Goal: Find specific page/section: Find specific page/section

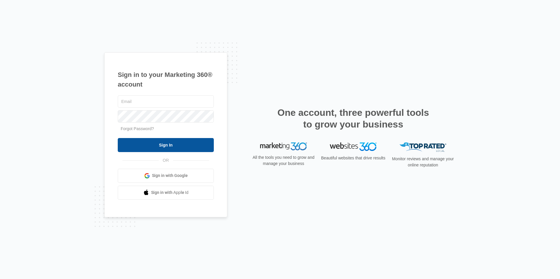
type input "cboren@empirebeautyschools.com"
click at [168, 148] on input "Sign In" at bounding box center [166, 145] width 96 height 14
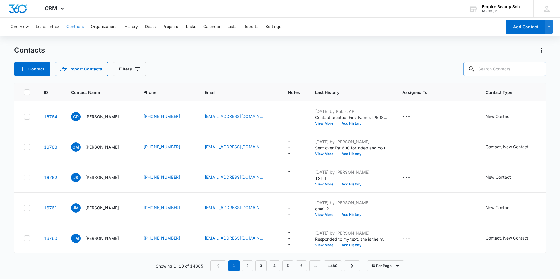
click at [492, 71] on input "text" at bounding box center [504, 69] width 83 height 14
type input "cline"
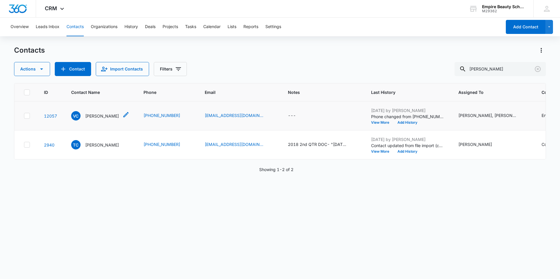
click at [91, 116] on p "Violet Cline" at bounding box center [102, 116] width 34 height 6
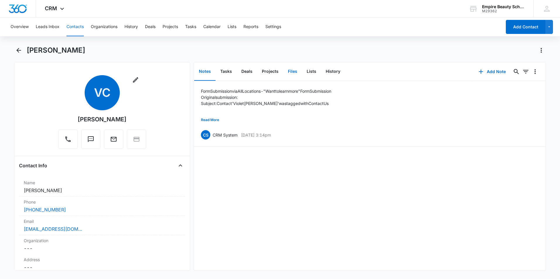
click at [290, 71] on button "Files" at bounding box center [292, 72] width 19 height 18
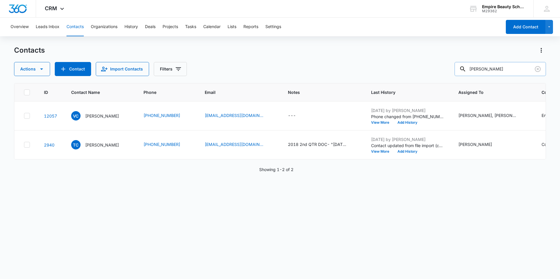
drag, startPoint x: 502, startPoint y: 69, endPoint x: 473, endPoint y: 69, distance: 28.7
click at [473, 69] on input "cline" at bounding box center [499, 69] width 91 height 14
type input "arrigo"
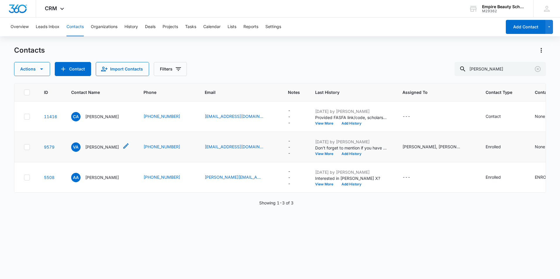
click at [106, 147] on p "Victoria Arrigo" at bounding box center [102, 147] width 34 height 6
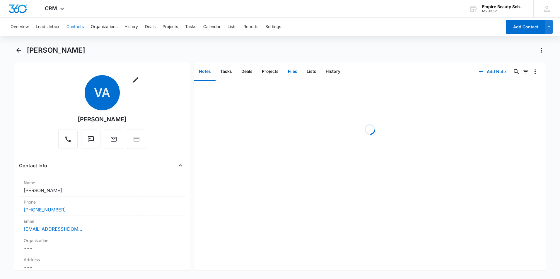
click at [294, 72] on button "Files" at bounding box center [292, 72] width 19 height 18
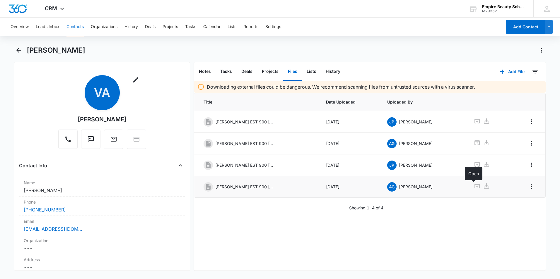
click at [474, 184] on icon at bounding box center [476, 186] width 5 height 5
click at [20, 50] on icon "Back" at bounding box center [18, 50] width 5 height 5
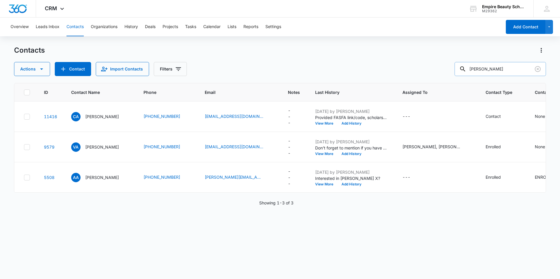
drag, startPoint x: 498, startPoint y: 70, endPoint x: 466, endPoint y: 73, distance: 32.7
click at [466, 73] on div "arrigo" at bounding box center [499, 69] width 91 height 14
type input "bouch"
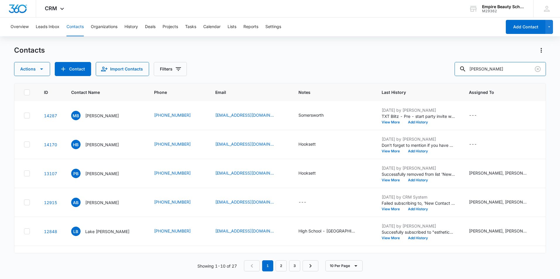
scroll to position [117, 0]
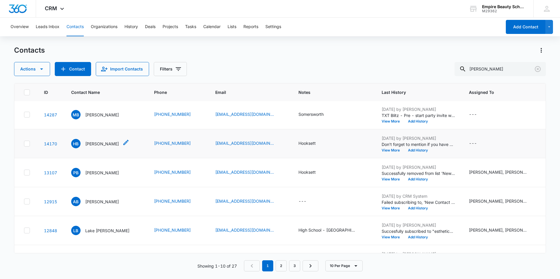
click at [99, 147] on p "Hannah Boucher" at bounding box center [102, 144] width 34 height 6
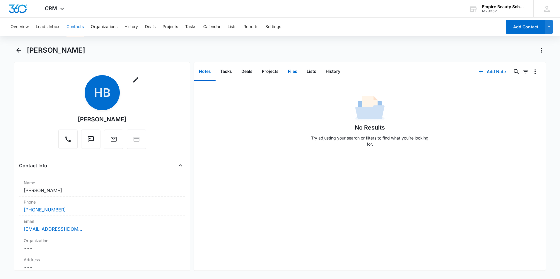
click at [294, 71] on button "Files" at bounding box center [292, 72] width 19 height 18
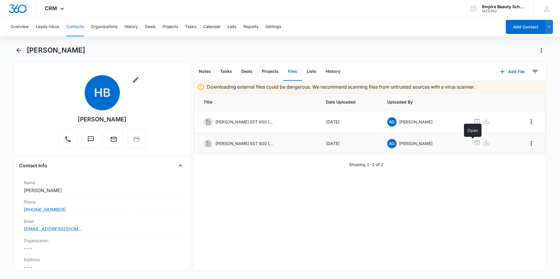
click at [474, 143] on icon at bounding box center [476, 143] width 5 height 5
click at [18, 49] on icon "Back" at bounding box center [18, 50] width 7 height 7
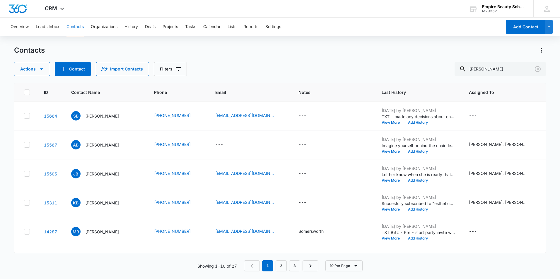
scroll to position [117, 0]
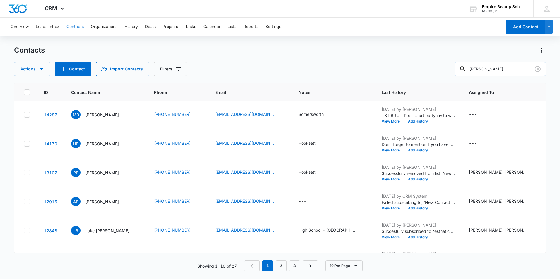
drag, startPoint x: 495, startPoint y: 70, endPoint x: 461, endPoint y: 69, distance: 34.3
click at [461, 69] on input "bouch" at bounding box center [499, 69] width 91 height 14
type input "dovhol"
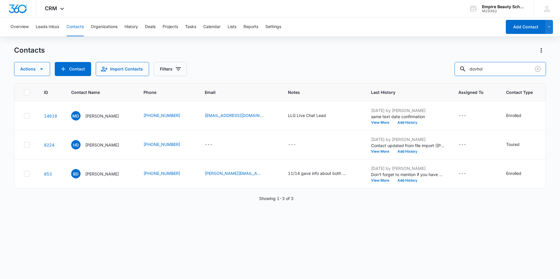
scroll to position [0, 0]
click at [103, 175] on p "Bryanna Dovholuk" at bounding box center [102, 174] width 34 height 6
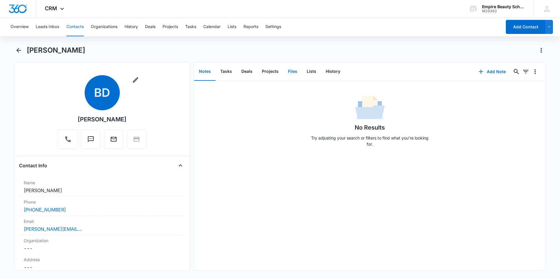
click at [291, 72] on button "Files" at bounding box center [292, 72] width 19 height 18
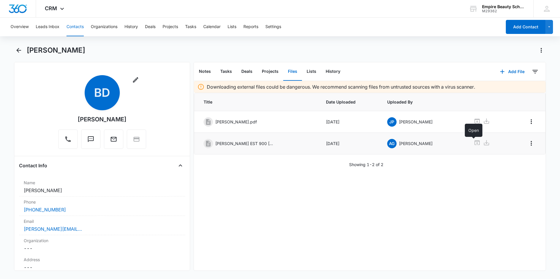
click at [474, 143] on icon at bounding box center [476, 142] width 7 height 7
click at [17, 50] on icon "Back" at bounding box center [18, 50] width 5 height 5
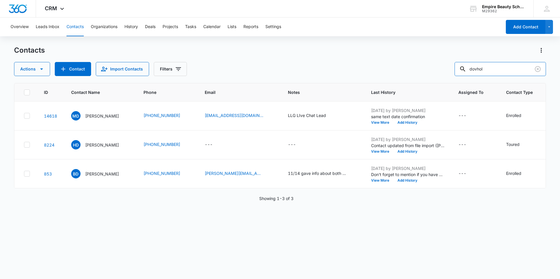
drag, startPoint x: 496, startPoint y: 66, endPoint x: 455, endPoint y: 72, distance: 42.0
click at [455, 72] on div "Actions Contact Import Contacts Filters dovhol" at bounding box center [280, 69] width 532 height 14
type input "godfr"
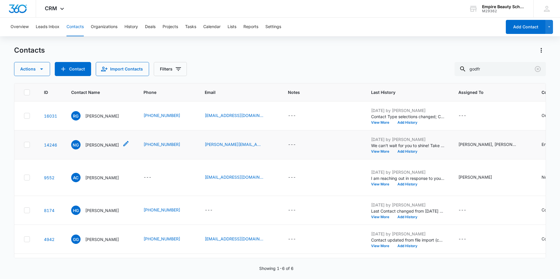
click at [98, 148] on p "Natasha Godfrey" at bounding box center [102, 145] width 34 height 6
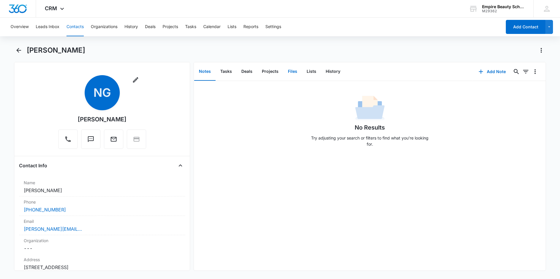
click at [289, 70] on button "Files" at bounding box center [292, 72] width 19 height 18
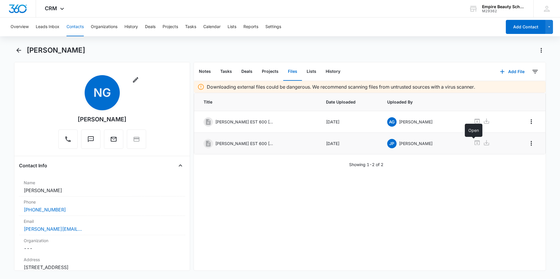
click at [473, 142] on icon at bounding box center [476, 142] width 7 height 7
click at [18, 48] on icon "Back" at bounding box center [18, 50] width 7 height 7
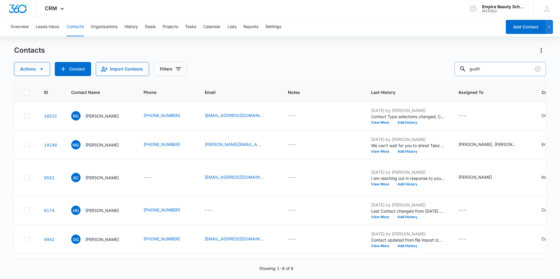
drag, startPoint x: 493, startPoint y: 68, endPoint x: 469, endPoint y: 69, distance: 23.4
click at [469, 69] on div "godfr" at bounding box center [499, 69] width 91 height 14
type input "hone"
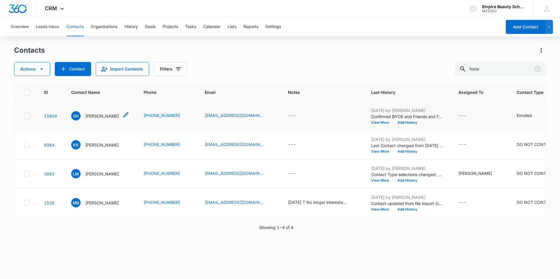
click at [96, 115] on p "Gabriella Hone" at bounding box center [102, 116] width 34 height 6
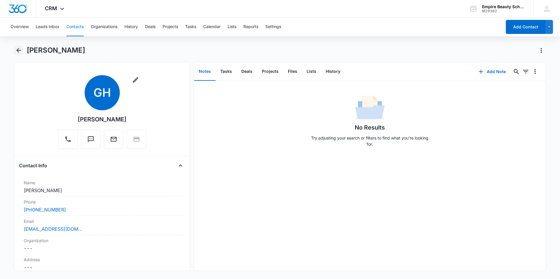
click at [20, 51] on icon "Back" at bounding box center [18, 50] width 7 height 7
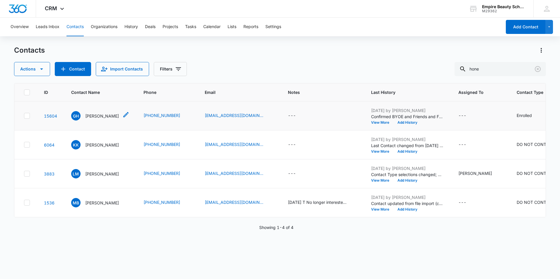
click at [102, 116] on p "Gabriella Hone" at bounding box center [102, 116] width 34 height 6
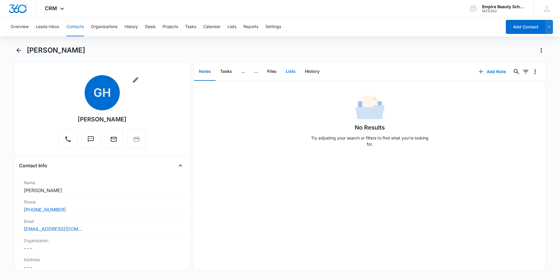
click at [293, 71] on button "Lists" at bounding box center [290, 72] width 19 height 18
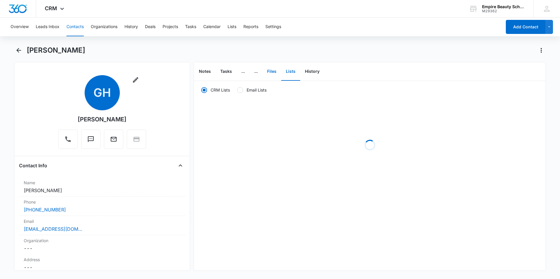
click at [268, 70] on button "Files" at bounding box center [271, 72] width 19 height 18
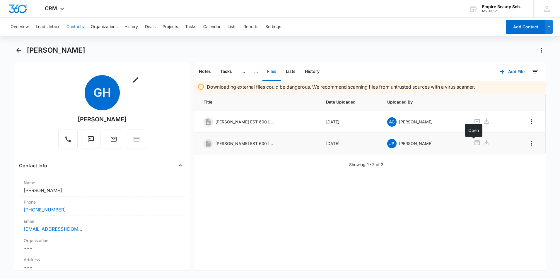
click at [475, 142] on icon at bounding box center [476, 143] width 5 height 5
click at [17, 49] on icon "Back" at bounding box center [18, 50] width 7 height 7
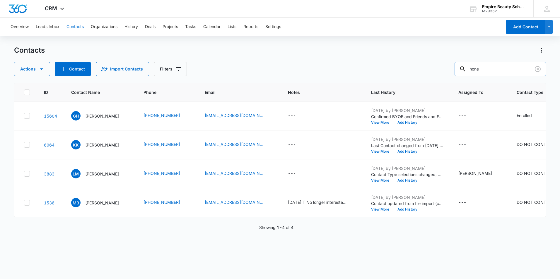
drag, startPoint x: 490, startPoint y: 71, endPoint x: 465, endPoint y: 71, distance: 25.2
click at [465, 71] on div "hone" at bounding box center [499, 69] width 91 height 14
type input "mack"
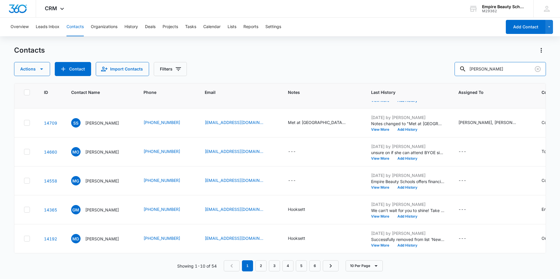
scroll to position [156, 0]
click at [108, 207] on p "Giada MacKenzie" at bounding box center [102, 210] width 34 height 6
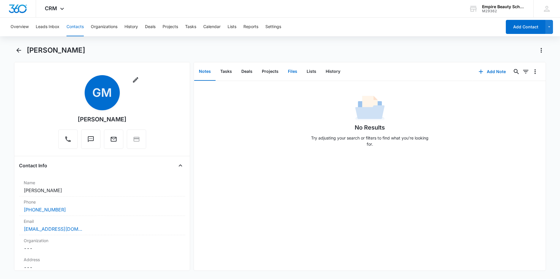
click at [288, 71] on button "Files" at bounding box center [292, 72] width 19 height 18
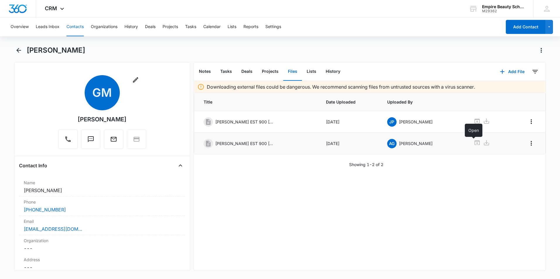
click at [473, 143] on icon at bounding box center [476, 142] width 7 height 7
click at [20, 48] on icon "Back" at bounding box center [18, 50] width 7 height 7
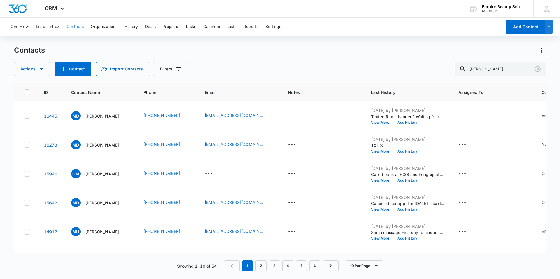
scroll to position [156, 0]
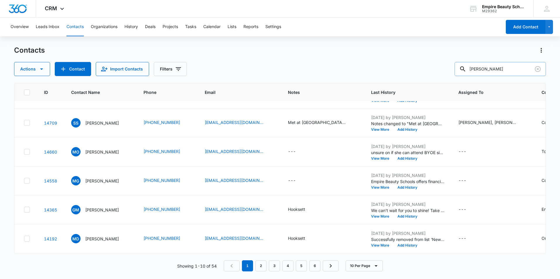
drag, startPoint x: 504, startPoint y: 70, endPoint x: 473, endPoint y: 72, distance: 31.4
click at [473, 72] on div "mack" at bounding box center [499, 69] width 91 height 14
type input "peac"
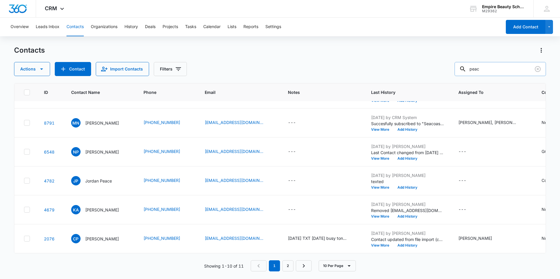
scroll to position [0, 0]
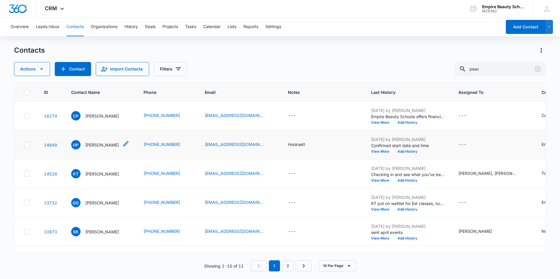
click at [105, 142] on p "Hailey Peacock" at bounding box center [102, 145] width 34 height 6
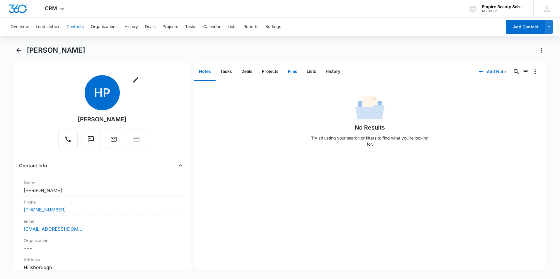
click at [295, 71] on button "Files" at bounding box center [292, 72] width 19 height 18
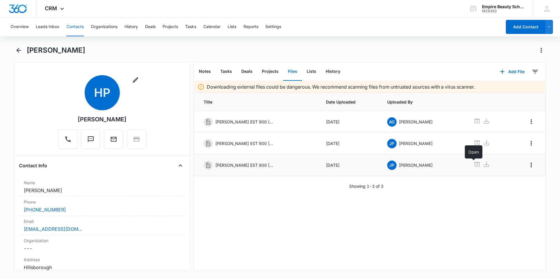
click at [474, 163] on icon at bounding box center [476, 164] width 5 height 5
click at [17, 47] on icon "Back" at bounding box center [18, 50] width 7 height 7
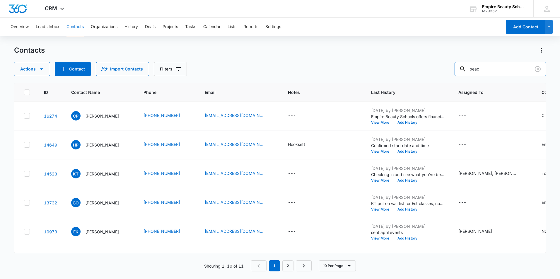
drag, startPoint x: 497, startPoint y: 69, endPoint x: 463, endPoint y: 76, distance: 35.2
click at [463, 76] on div "Contacts Actions Contact Import Contacts Filters peac ID Contact Name Phone Ema…" at bounding box center [280, 162] width 532 height 233
type input "berger"
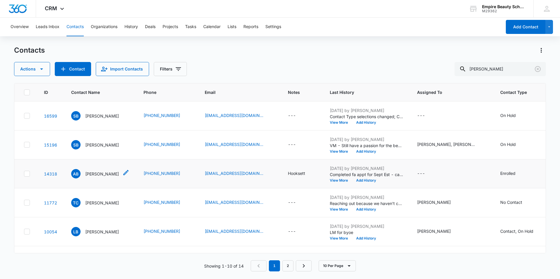
click at [102, 175] on p "Addison Bergerson" at bounding box center [102, 174] width 34 height 6
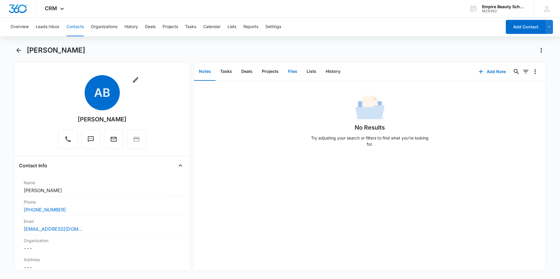
click at [292, 72] on button "Files" at bounding box center [292, 72] width 19 height 18
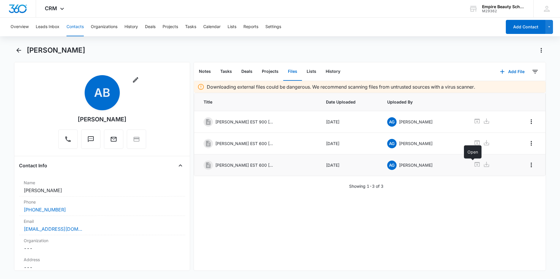
click at [474, 165] on icon at bounding box center [476, 164] width 5 height 5
click at [16, 51] on icon "Back" at bounding box center [18, 50] width 7 height 7
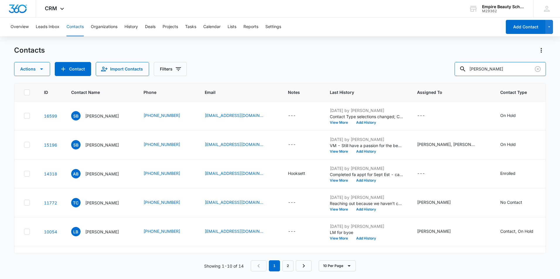
drag, startPoint x: 496, startPoint y: 69, endPoint x: 413, endPoint y: 67, distance: 82.9
click at [413, 68] on div "Actions Contact Import Contacts Filters berger" at bounding box center [280, 69] width 532 height 14
type input "hinton"
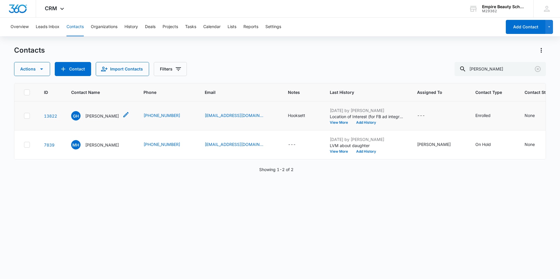
click at [96, 119] on p "Grace Hinton" at bounding box center [102, 116] width 34 height 6
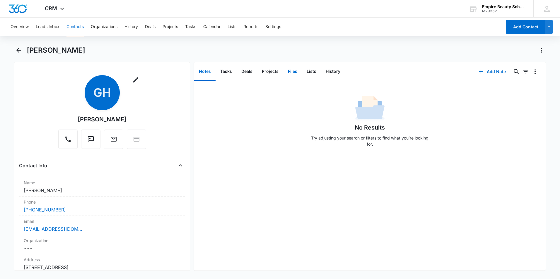
click at [293, 70] on button "Files" at bounding box center [292, 72] width 19 height 18
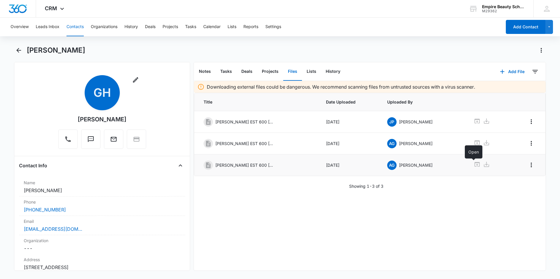
click at [473, 164] on icon at bounding box center [476, 164] width 7 height 7
click at [17, 50] on icon "Back" at bounding box center [18, 50] width 5 height 5
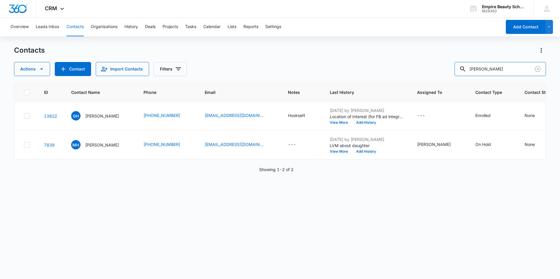
drag, startPoint x: 493, startPoint y: 68, endPoint x: 412, endPoint y: 79, distance: 81.3
click at [412, 79] on div "Contacts Actions Contact Import Contacts Filters hinton ID Contact Name Phone E…" at bounding box center [280, 162] width 532 height 233
type input "pais"
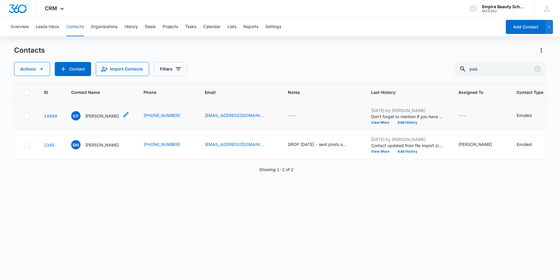
click at [96, 115] on p "Kailyana Paisarn" at bounding box center [102, 116] width 34 height 6
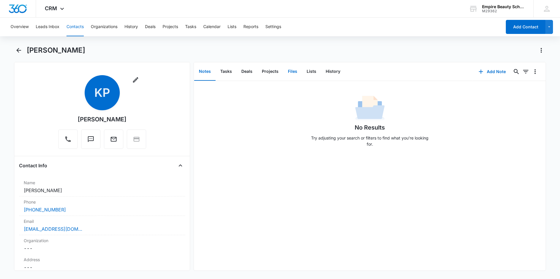
click at [292, 70] on button "Files" at bounding box center [292, 72] width 19 height 18
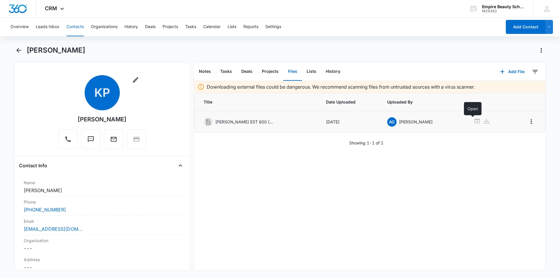
click at [474, 120] on icon at bounding box center [476, 121] width 5 height 5
click at [19, 51] on icon "Back" at bounding box center [18, 50] width 7 height 7
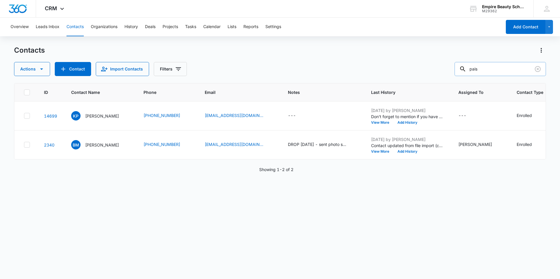
drag, startPoint x: 491, startPoint y: 66, endPoint x: 460, endPoint y: 71, distance: 31.1
click at [461, 71] on input "pais" at bounding box center [499, 69] width 91 height 14
type input "sanch"
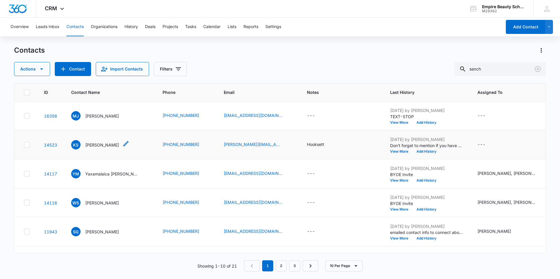
click at [114, 144] on p "Kimberly Sanchez Gomez" at bounding box center [102, 145] width 34 height 6
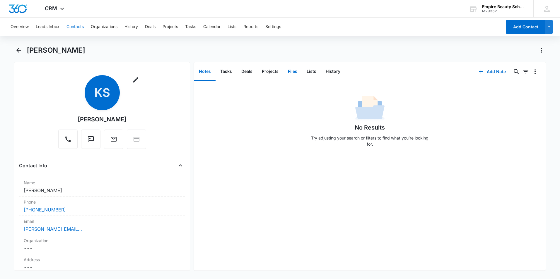
click at [291, 70] on button "Files" at bounding box center [292, 72] width 19 height 18
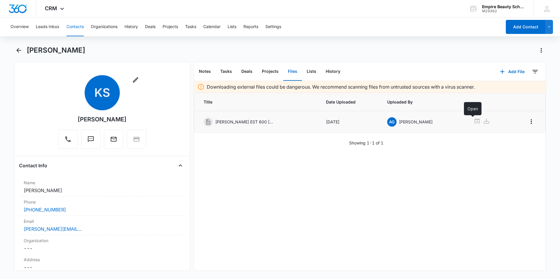
click at [473, 118] on icon at bounding box center [476, 121] width 7 height 7
